Goal: Complete application form

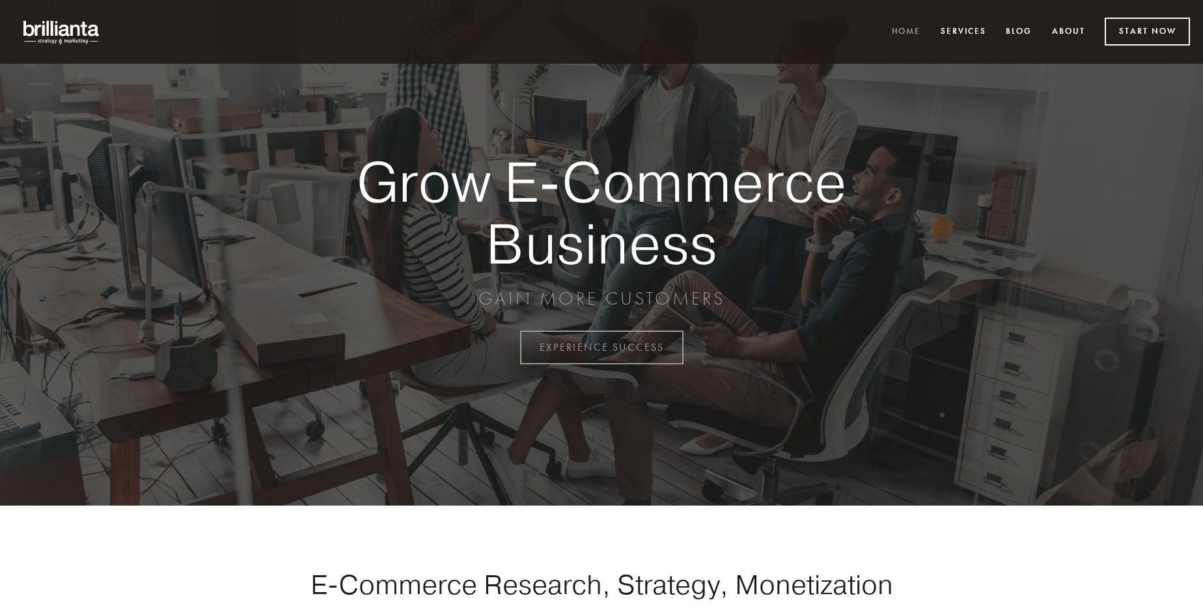
scroll to position [3412, 0]
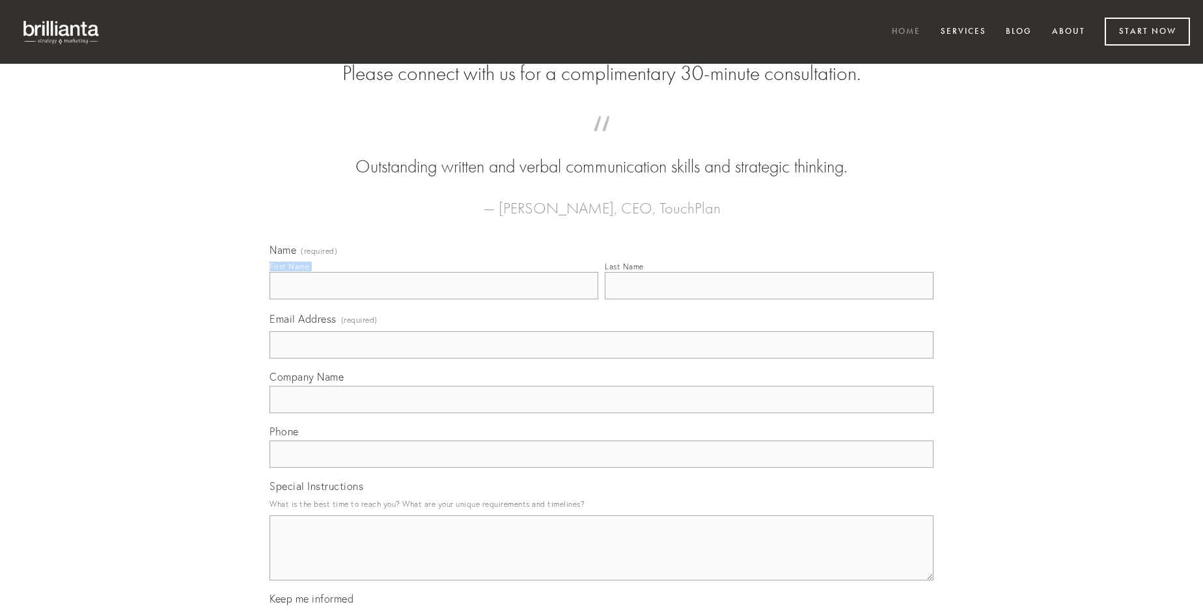
type input "[PERSON_NAME]"
click at [769, 299] on input "Last Name" at bounding box center [769, 285] width 329 height 27
type input "[PERSON_NAME]"
click at [601, 359] on input "Email Address (required)" at bounding box center [601, 344] width 664 height 27
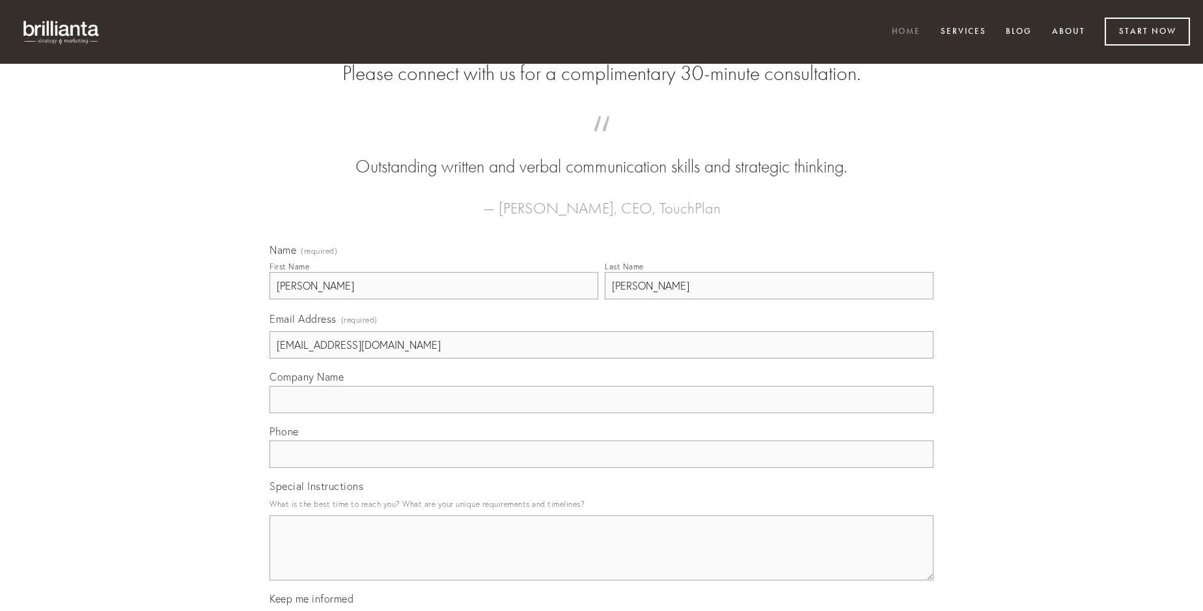
type input "[EMAIL_ADDRESS][DOMAIN_NAME]"
click at [601, 413] on input "Company Name" at bounding box center [601, 399] width 664 height 27
type input "debitis"
click at [601, 468] on input "text" at bounding box center [601, 454] width 664 height 27
click at [601, 560] on textarea "Special Instructions" at bounding box center [601, 547] width 664 height 65
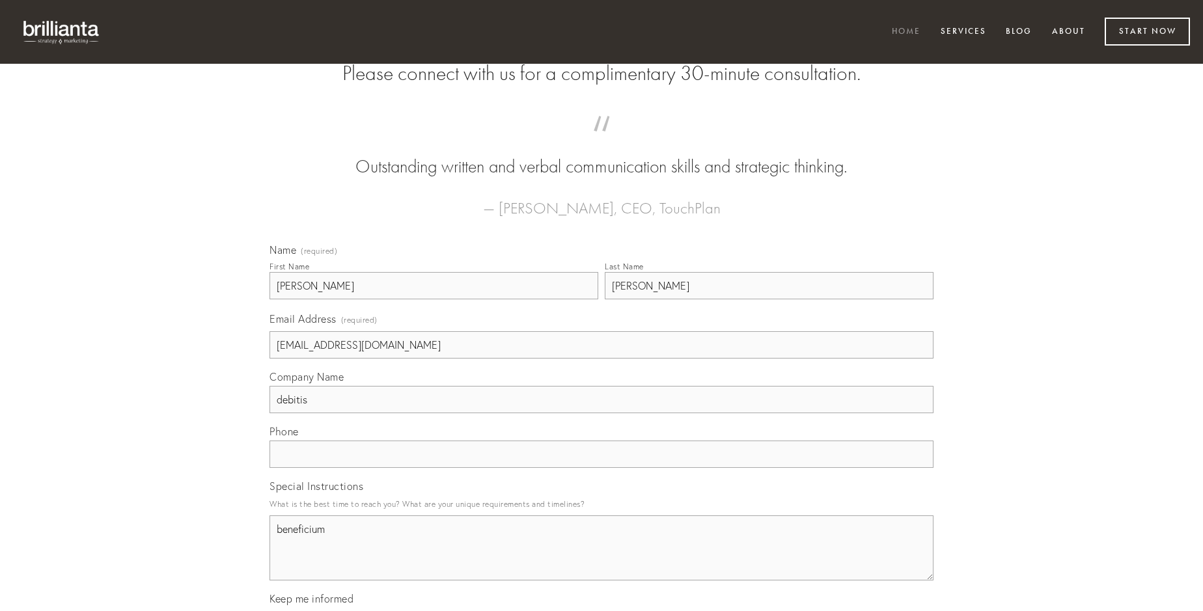
type textarea "beneficium"
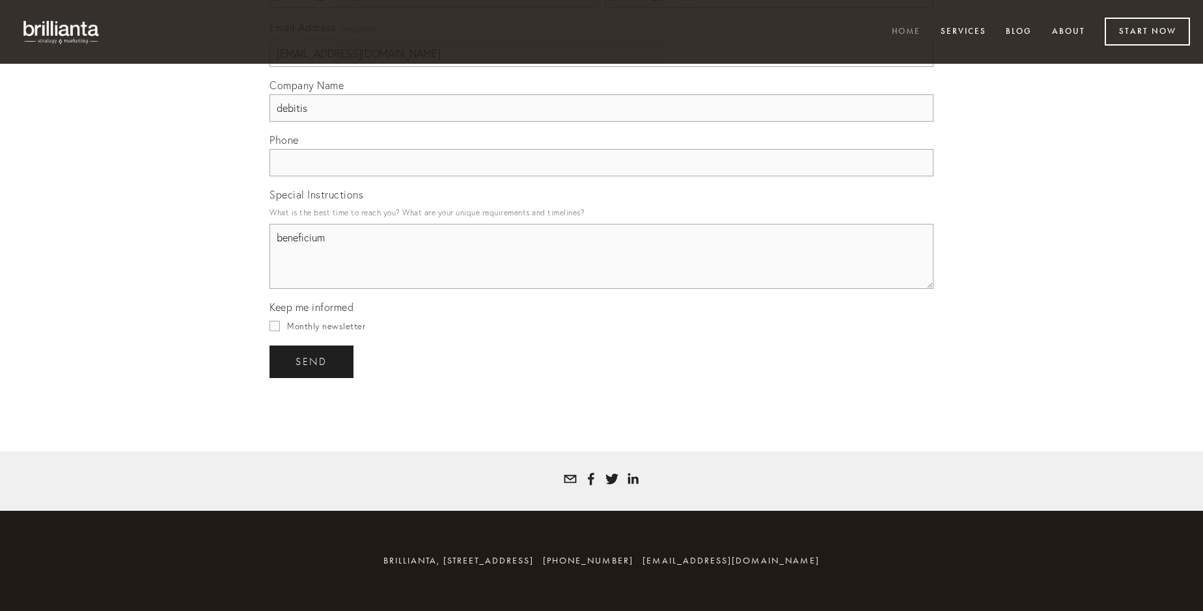
click at [312, 361] on span "send" at bounding box center [311, 362] width 32 height 12
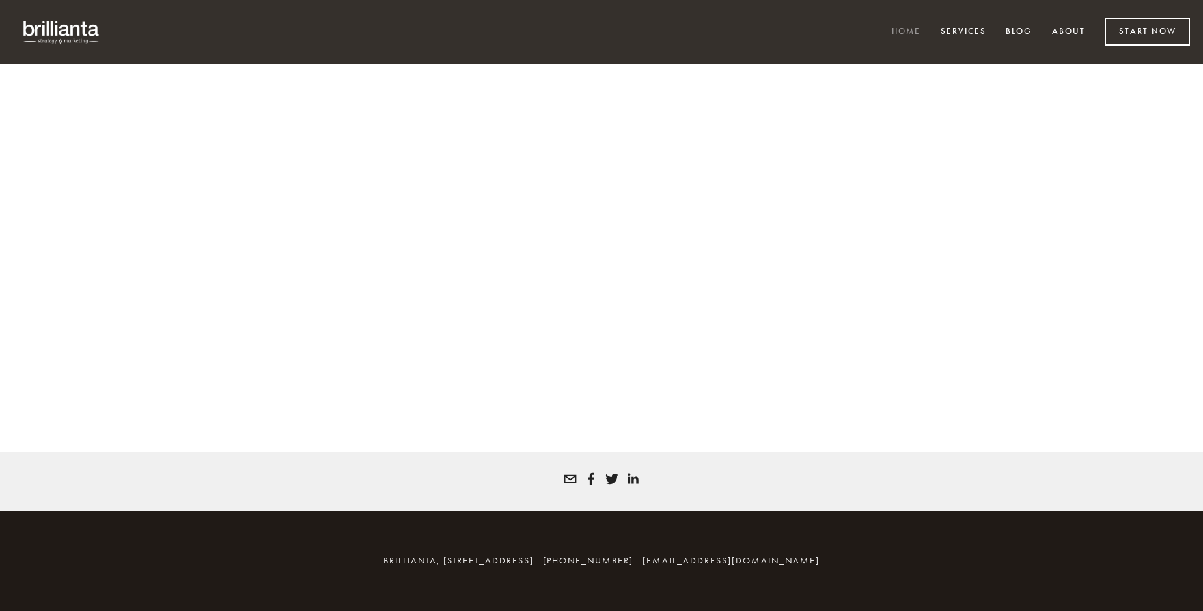
scroll to position [3394, 0]
